Goal: Check status: Check status

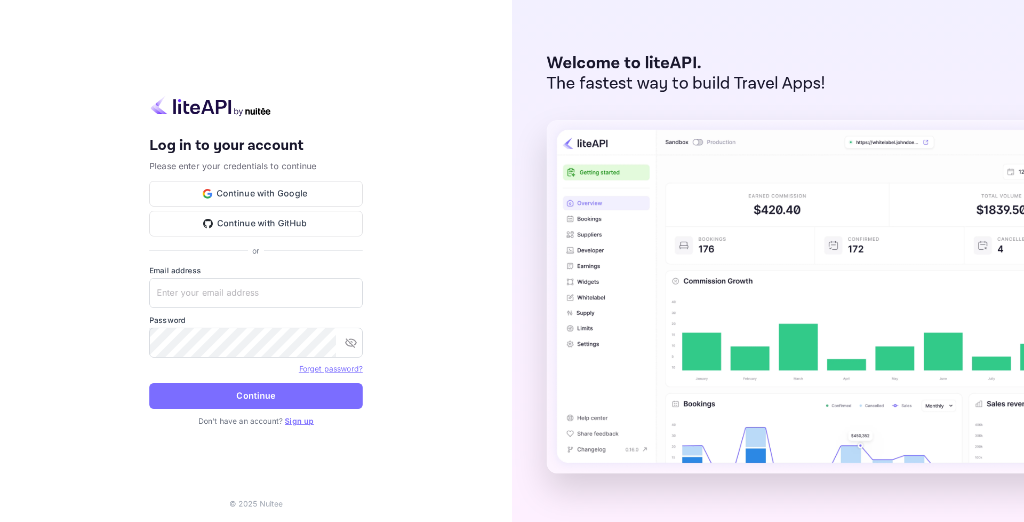
type input "[EMAIL_ADDRESS][DOMAIN_NAME]"
drag, startPoint x: 0, startPoint y: 0, endPoint x: 284, endPoint y: 397, distance: 488.2
click at [284, 397] on button "Continue" at bounding box center [255, 396] width 213 height 26
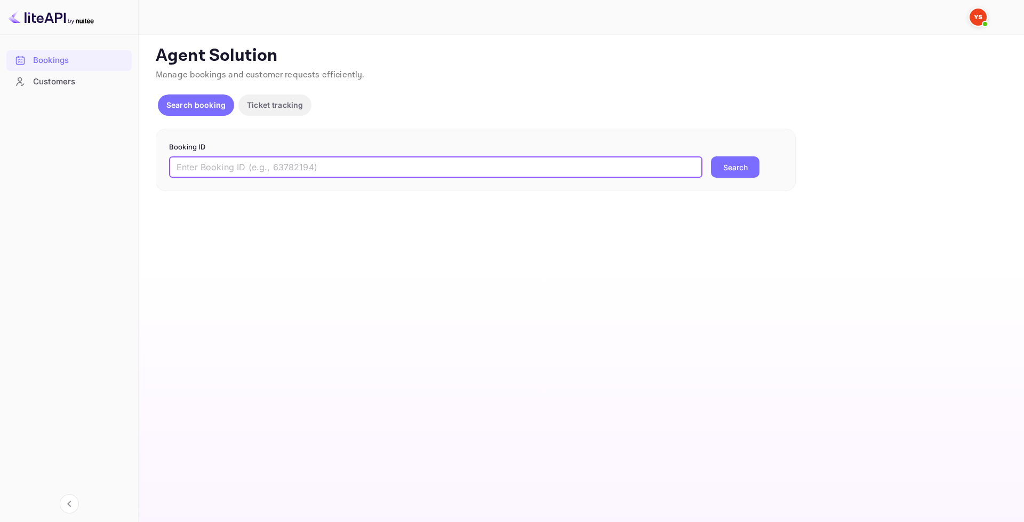
paste input "9267086"
type input "9267086"
click at [726, 164] on button "Search" at bounding box center [735, 166] width 49 height 21
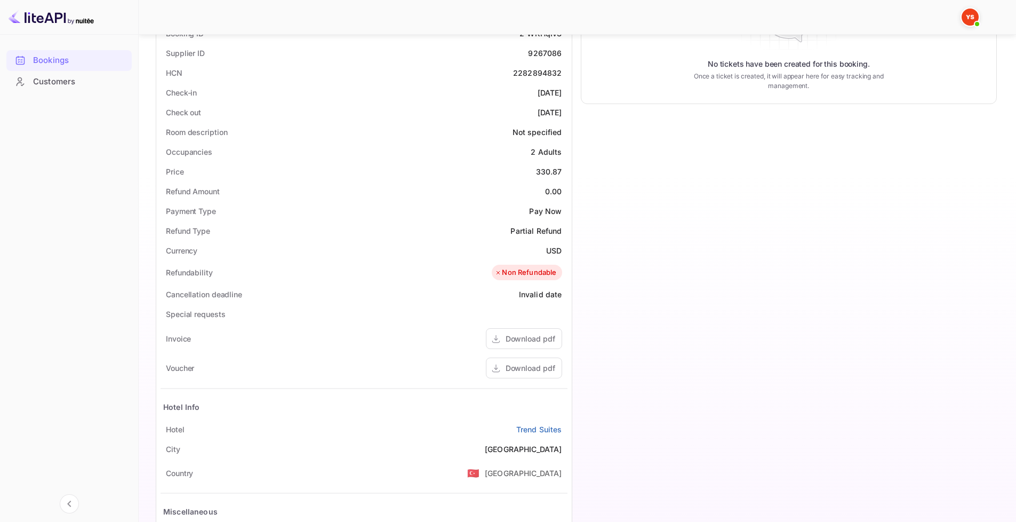
scroll to position [267, 0]
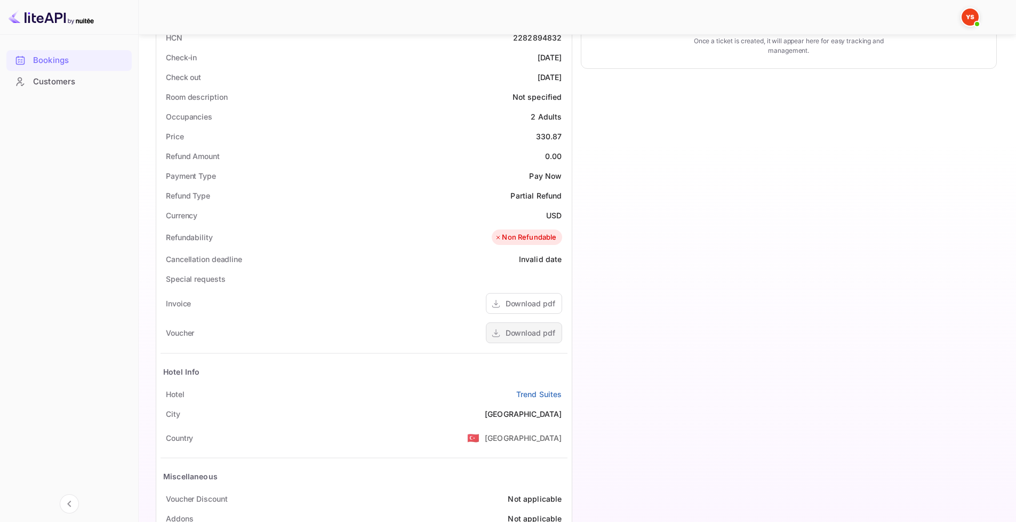
click at [535, 323] on div "Download pdf" at bounding box center [524, 332] width 76 height 21
click at [532, 396] on link "Trend Suites" at bounding box center [539, 393] width 46 height 11
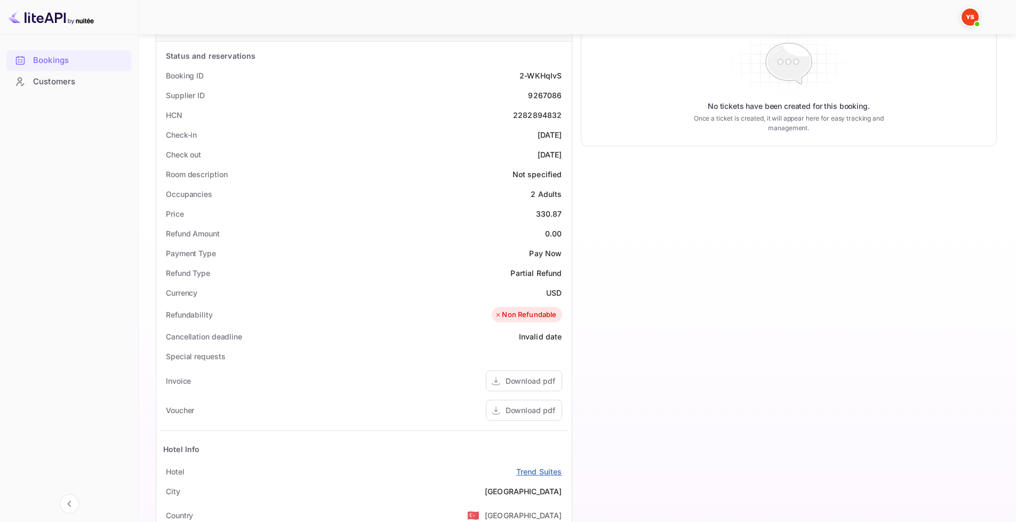
scroll to position [53, 0]
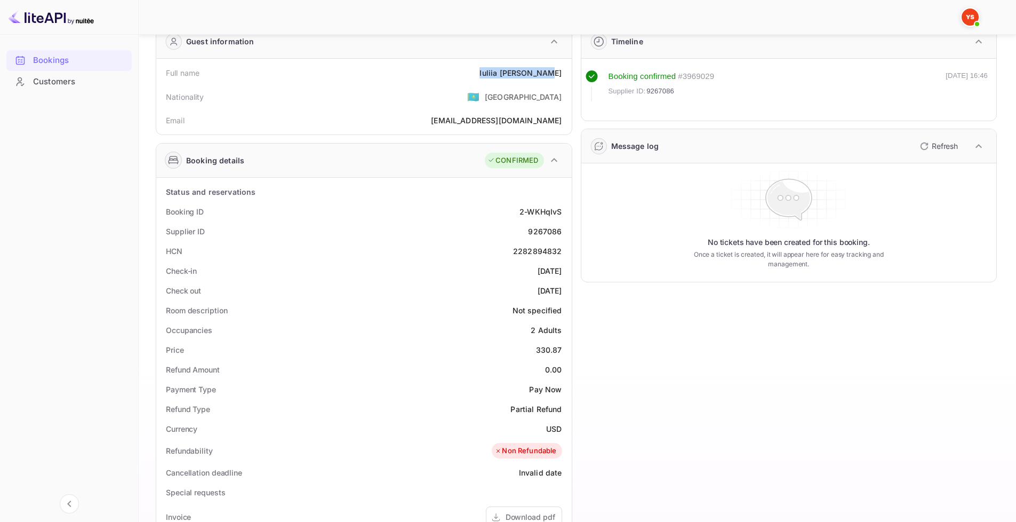
drag, startPoint x: 499, startPoint y: 76, endPoint x: 563, endPoint y: 75, distance: 64.5
click at [563, 75] on div "Full name [PERSON_NAME]" at bounding box center [364, 73] width 407 height 20
copy div "[PERSON_NAME]"
drag, startPoint x: 515, startPoint y: 213, endPoint x: 548, endPoint y: 117, distance: 100.9
click at [564, 212] on div "Booking ID 2-WKHqIvS" at bounding box center [364, 212] width 407 height 20
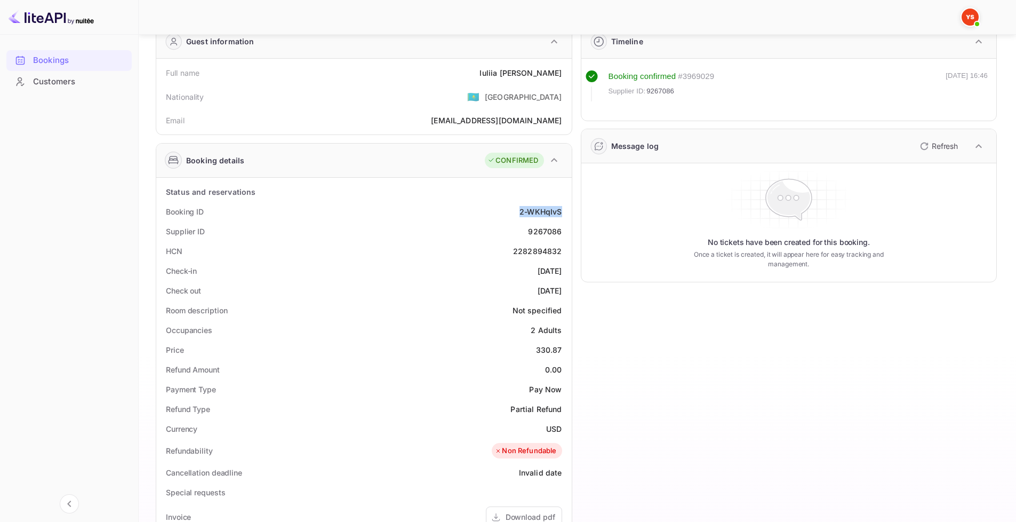
copy div "2-WKHqIvS"
drag, startPoint x: 525, startPoint y: 233, endPoint x: 564, endPoint y: 235, distance: 38.5
click at [564, 235] on div "Supplier ID 9267086" at bounding box center [364, 231] width 407 height 20
copy div "9267086"
drag, startPoint x: 518, startPoint y: 273, endPoint x: 562, endPoint y: 269, distance: 43.9
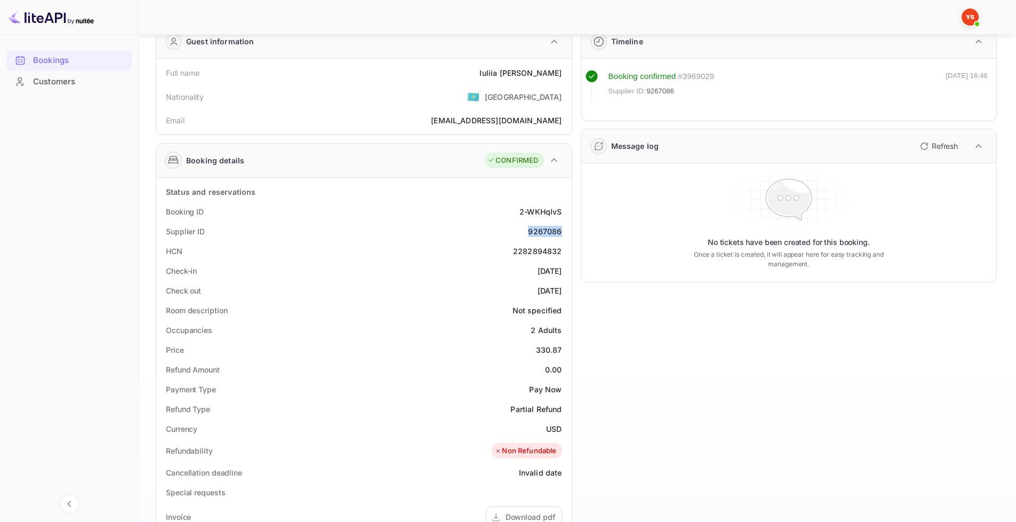
click at [562, 269] on div "Check-in [DATE]" at bounding box center [364, 271] width 407 height 20
copy div "[DATE]"
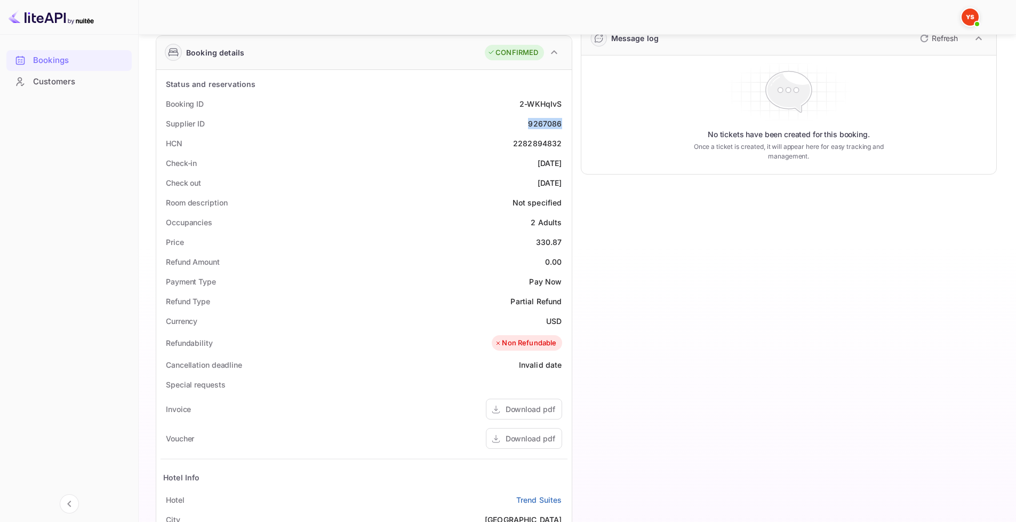
scroll to position [267, 0]
